Goal: Information Seeking & Learning: Learn about a topic

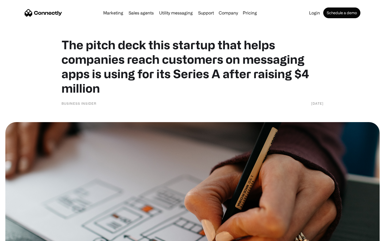
scroll to position [2321, 0]
